Goal: Entertainment & Leisure: Consume media (video, audio)

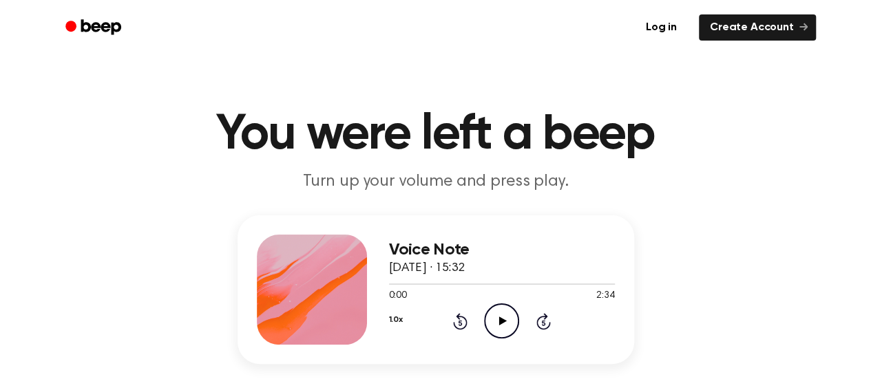
click at [503, 322] on icon at bounding box center [503, 321] width 8 height 9
click at [497, 323] on icon "Pause Audio" at bounding box center [501, 321] width 35 height 35
click at [508, 315] on icon "Play Audio" at bounding box center [501, 321] width 35 height 35
click at [506, 288] on div at bounding box center [502, 283] width 226 height 11
click at [530, 286] on div at bounding box center [502, 283] width 226 height 11
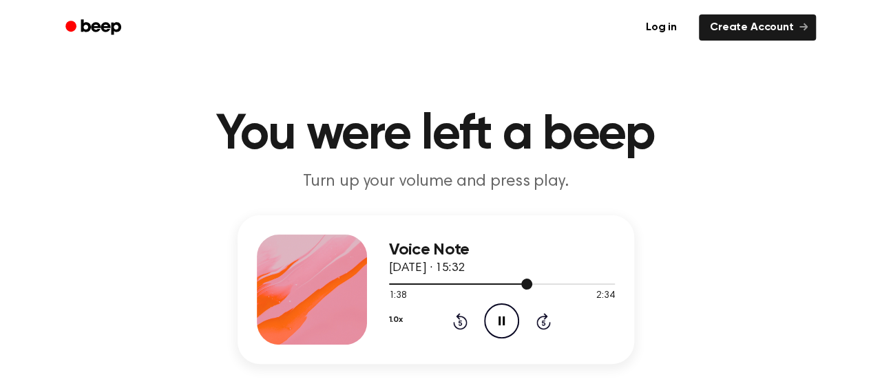
click at [559, 283] on div at bounding box center [502, 283] width 226 height 11
click at [492, 326] on icon "Pause Audio" at bounding box center [501, 321] width 35 height 35
click at [497, 313] on icon "Play Audio" at bounding box center [501, 321] width 35 height 35
click at [503, 323] on icon at bounding box center [502, 321] width 6 height 9
